Goal: Download file/media

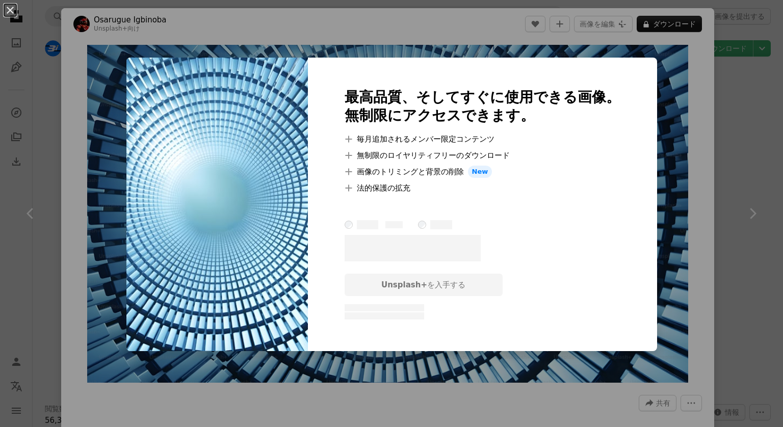
scroll to position [2382, 0]
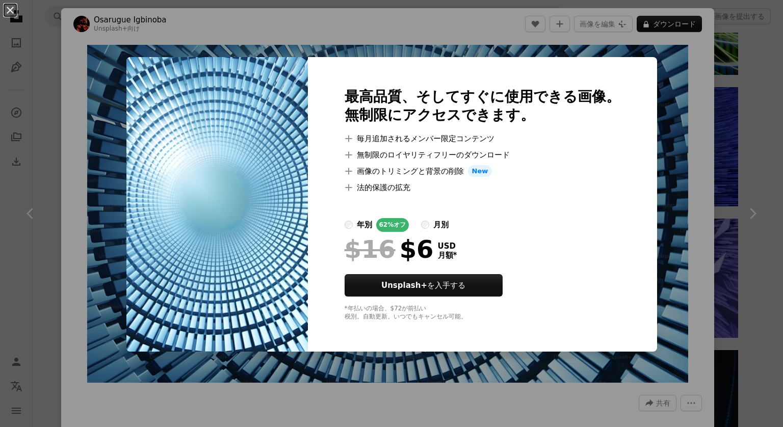
click at [552, 415] on div "An X shape 最高品質、そしてすぐに使用できる画像。 無制限にアクセスできます。 A plus sign 毎月追加されるメンバー限定コンテンツ A p…" at bounding box center [391, 213] width 783 height 427
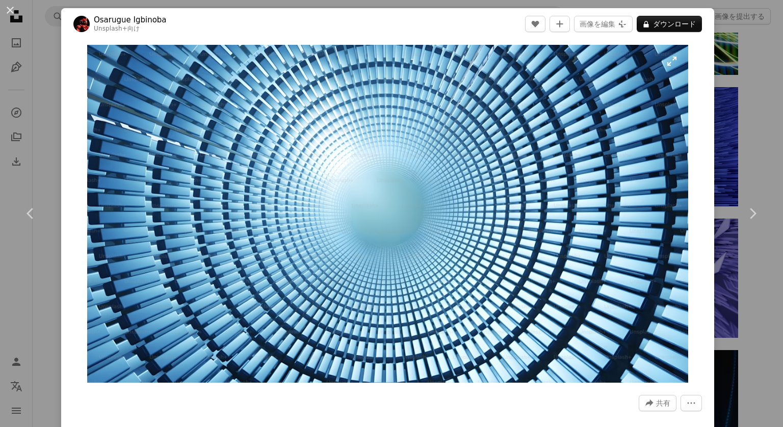
click at [426, 198] on img "この画像でズームインする" at bounding box center [387, 214] width 601 height 338
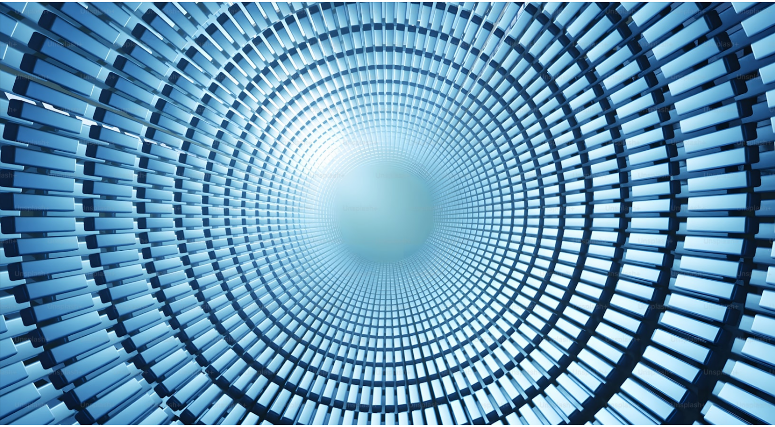
scroll to position [2, 0]
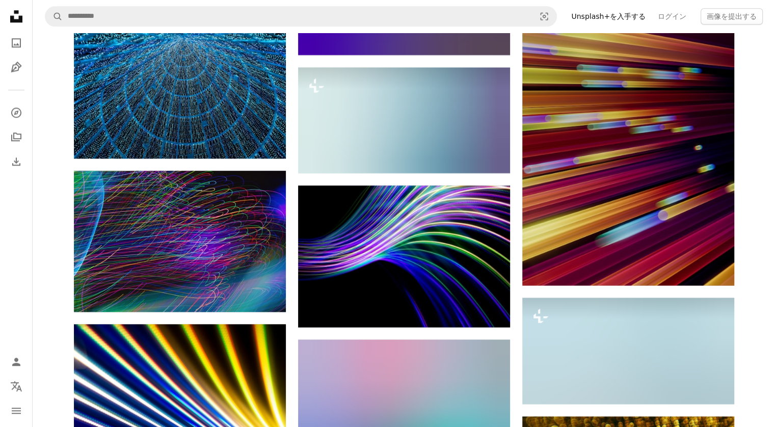
scroll to position [8876, 0]
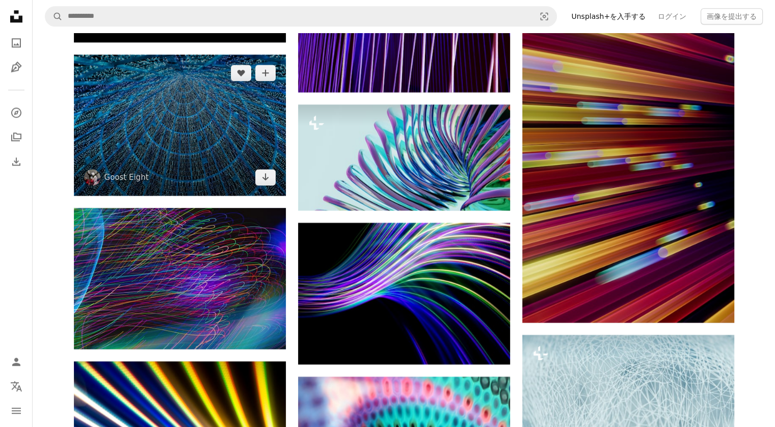
click at [269, 155] on img at bounding box center [180, 125] width 212 height 141
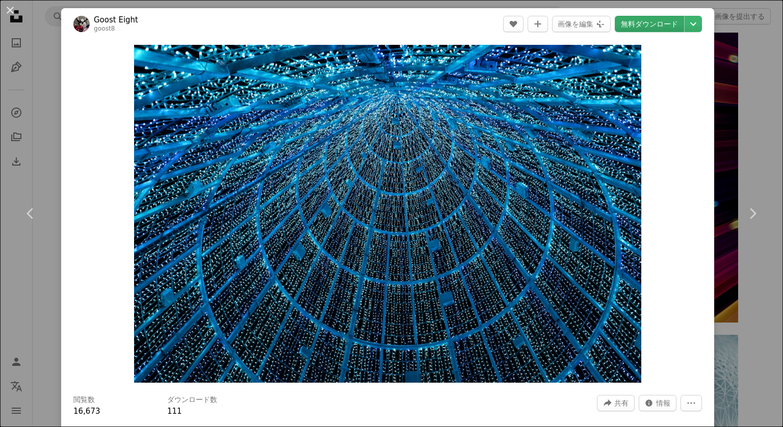
click at [648, 24] on link "無料ダウンロード" at bounding box center [649, 24] width 69 height 16
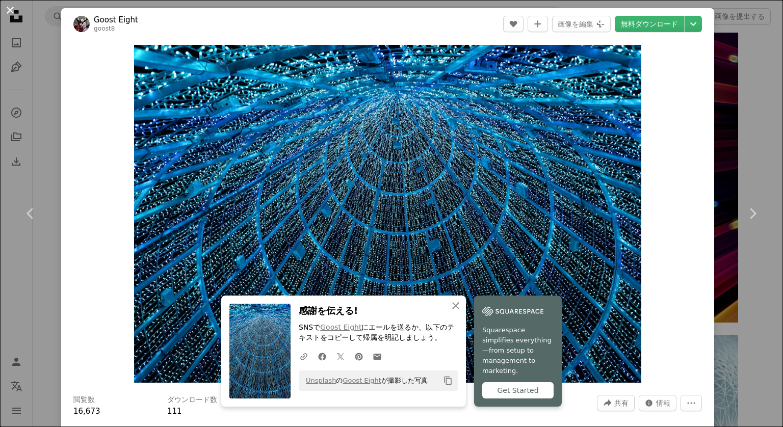
click at [9, 14] on button "An X shape" at bounding box center [10, 10] width 12 height 12
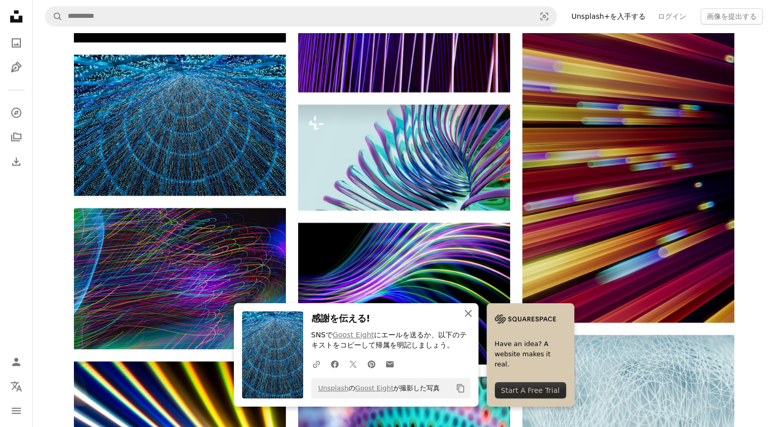
click at [468, 313] on icon "button" at bounding box center [468, 313] width 7 height 7
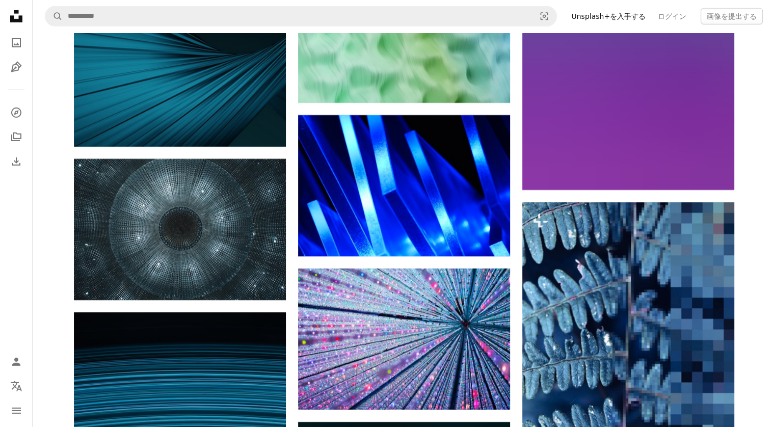
scroll to position [14898, 0]
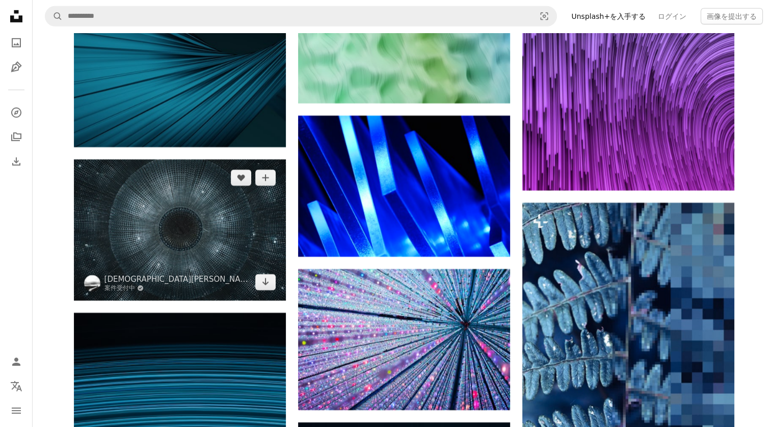
click at [222, 234] on img at bounding box center [180, 230] width 212 height 141
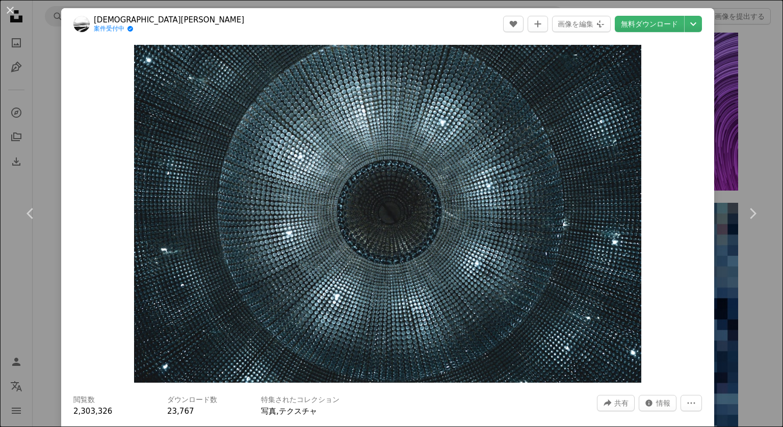
drag, startPoint x: 6, startPoint y: 9, endPoint x: 28, endPoint y: 12, distance: 22.1
click at [7, 9] on button "An X shape" at bounding box center [10, 10] width 12 height 12
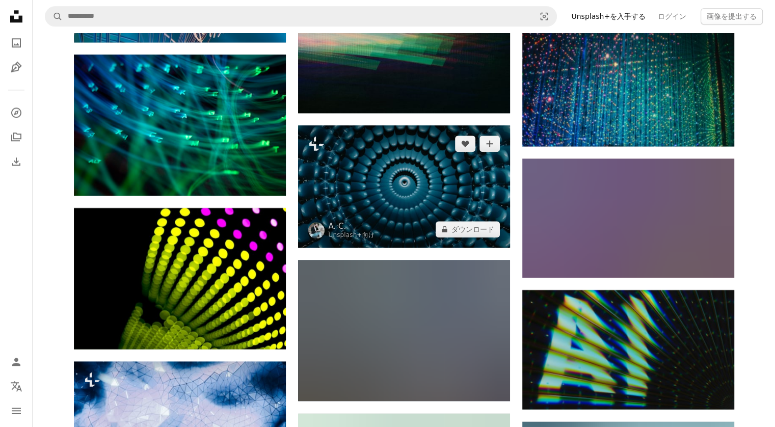
scroll to position [24356, 0]
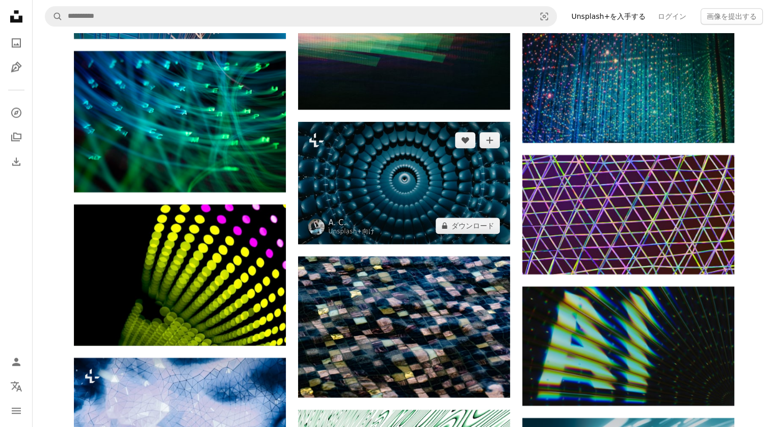
click at [379, 164] on img at bounding box center [404, 183] width 212 height 122
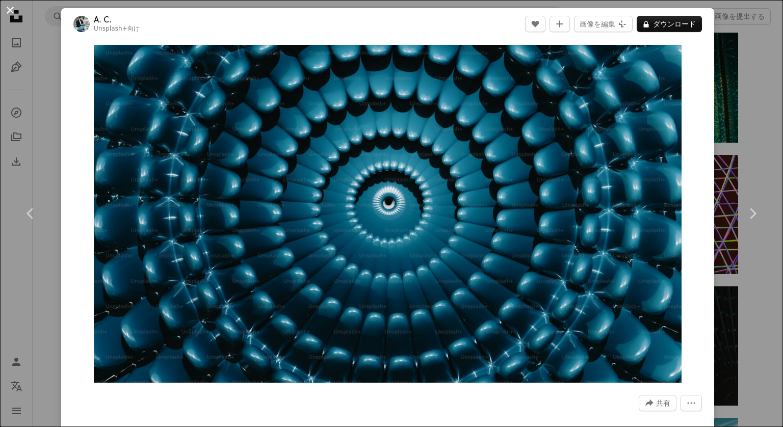
click at [9, 8] on button "An X shape" at bounding box center [10, 10] width 12 height 12
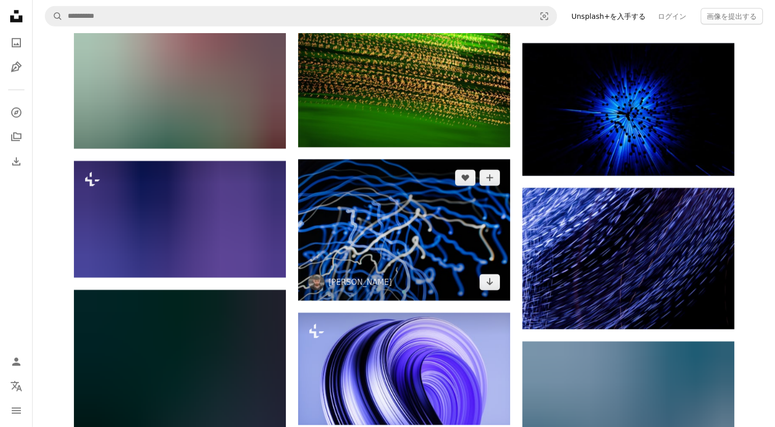
scroll to position [26207, 0]
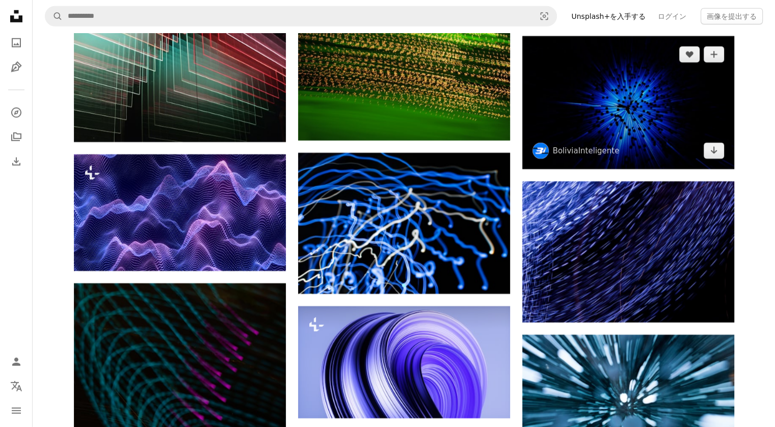
click at [618, 118] on img at bounding box center [628, 102] width 212 height 133
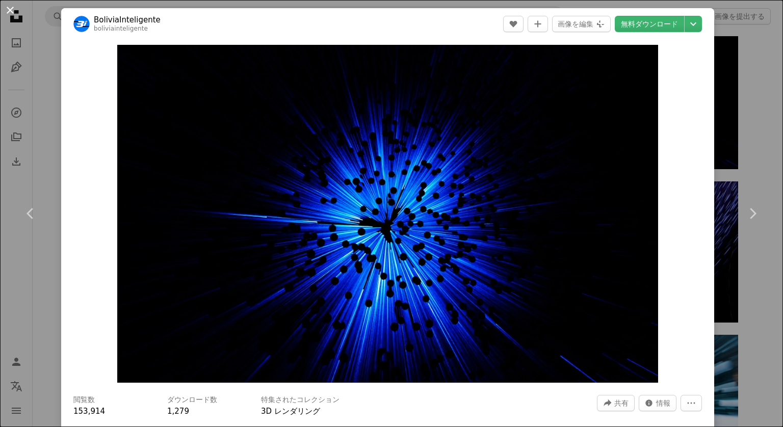
click at [10, 11] on button "An X shape" at bounding box center [10, 10] width 12 height 12
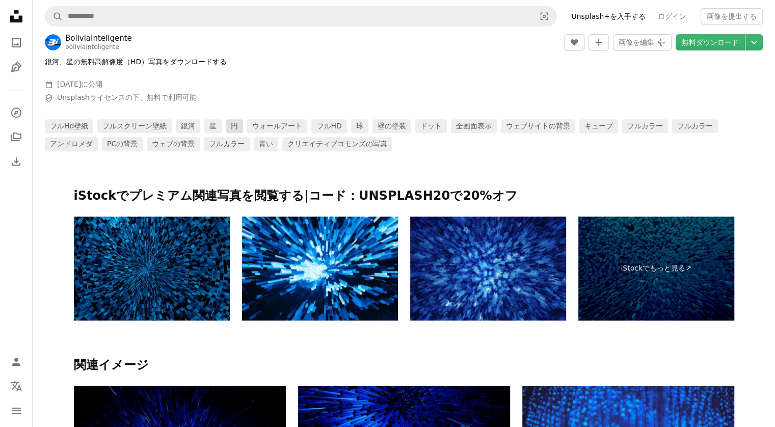
scroll to position [414, 0]
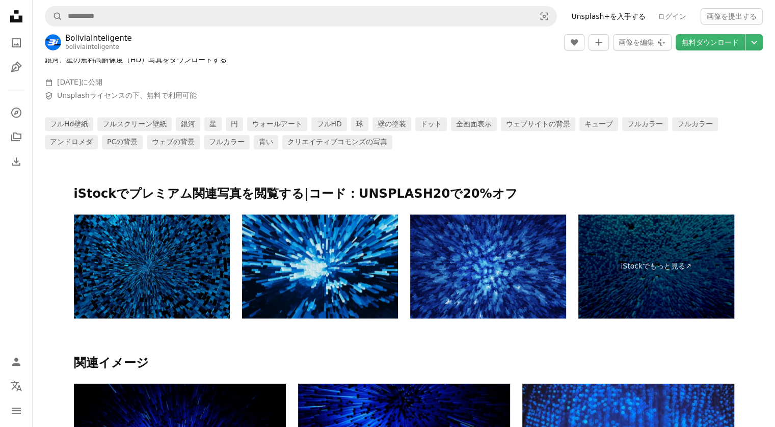
click at [359, 256] on img at bounding box center [320, 267] width 156 height 104
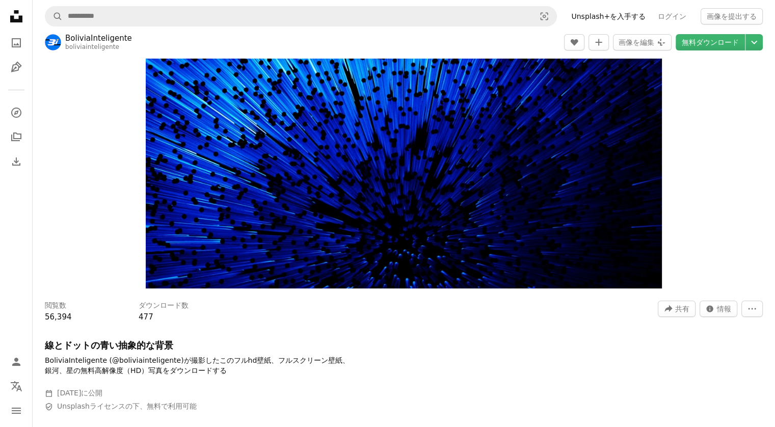
scroll to position [0, 0]
